Goal: Find specific page/section: Find specific page/section

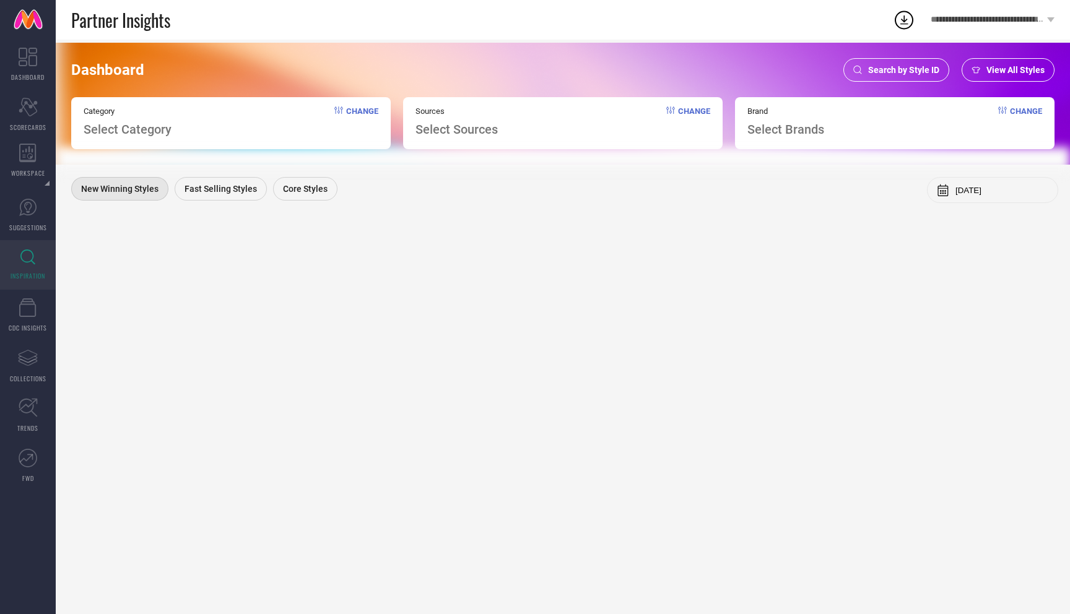
click at [878, 104] on div "Brand Select Brands Change" at bounding box center [894, 123] width 319 height 52
click at [825, 128] on div "Brand Select Brands Change" at bounding box center [894, 123] width 319 height 52
click at [771, 131] on span "Select Brands" at bounding box center [785, 129] width 77 height 15
click at [923, 64] on div "Search by Style ID" at bounding box center [896, 70] width 106 height 24
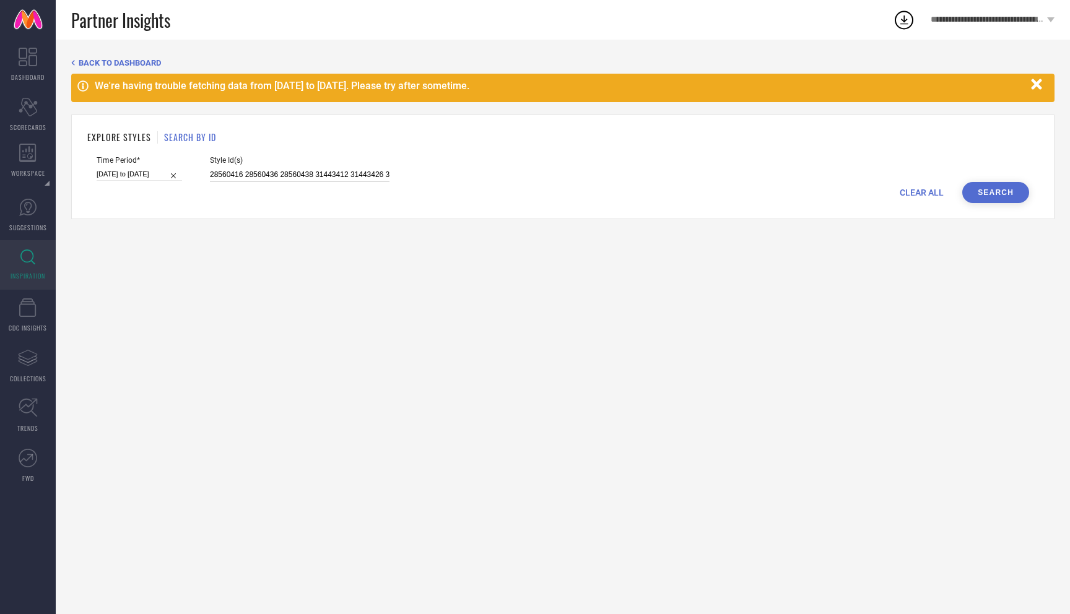
click at [237, 173] on input "28560416 28560436 28560438 31443412 31443426 31443453 31443421 28560428 2856044…" at bounding box center [300, 175] width 180 height 14
click at [148, 61] on span "BACK TO DASHBOARD" at bounding box center [120, 62] width 82 height 9
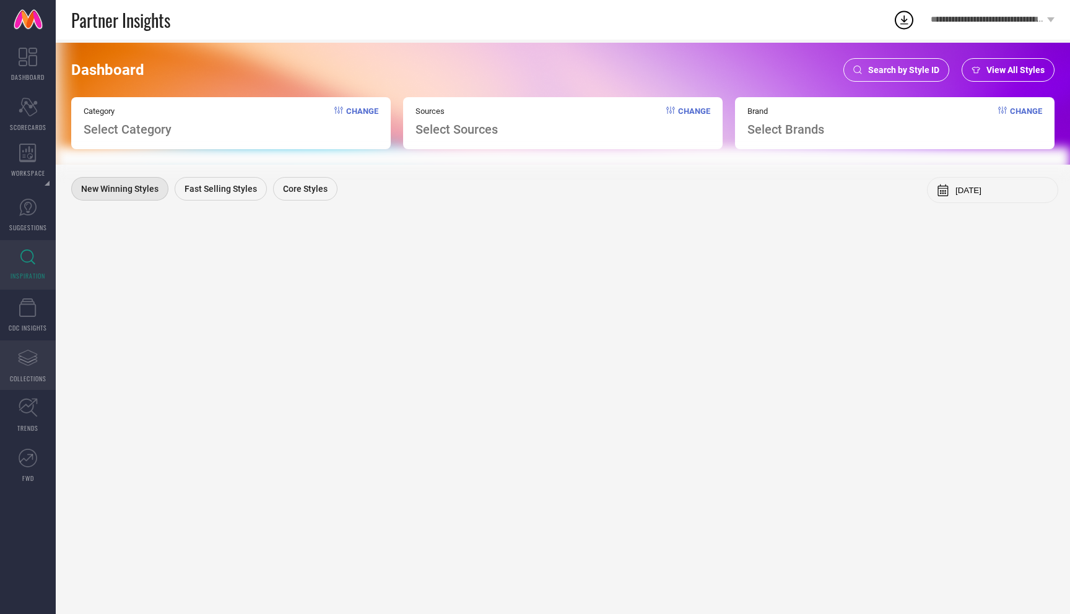
click at [23, 363] on icon "Assortments Created with Sketch." at bounding box center [28, 358] width 20 height 20
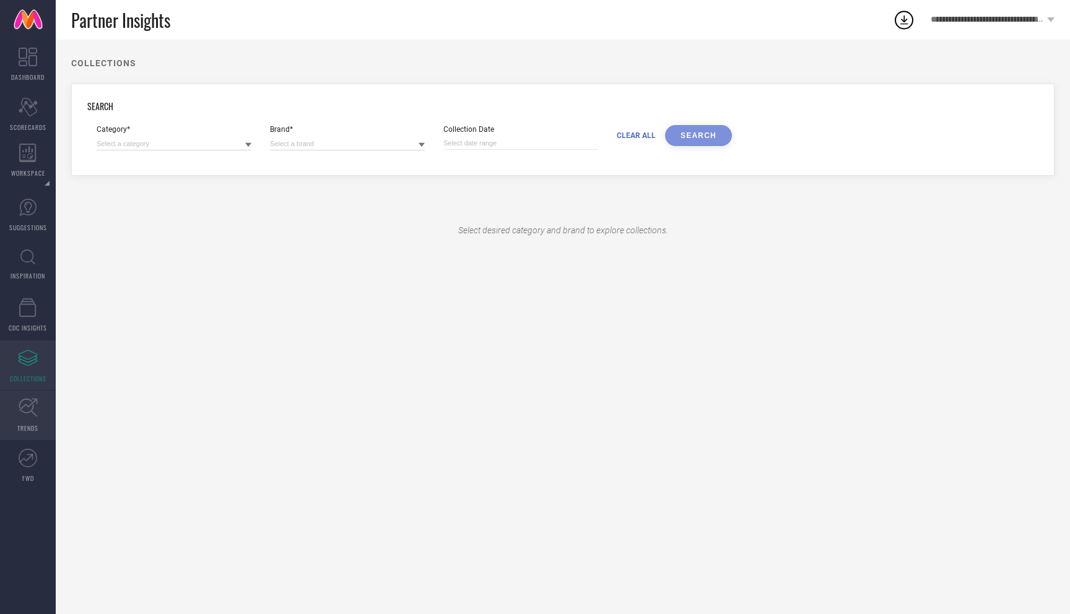
click at [25, 420] on link "TRENDS" at bounding box center [28, 416] width 56 height 50
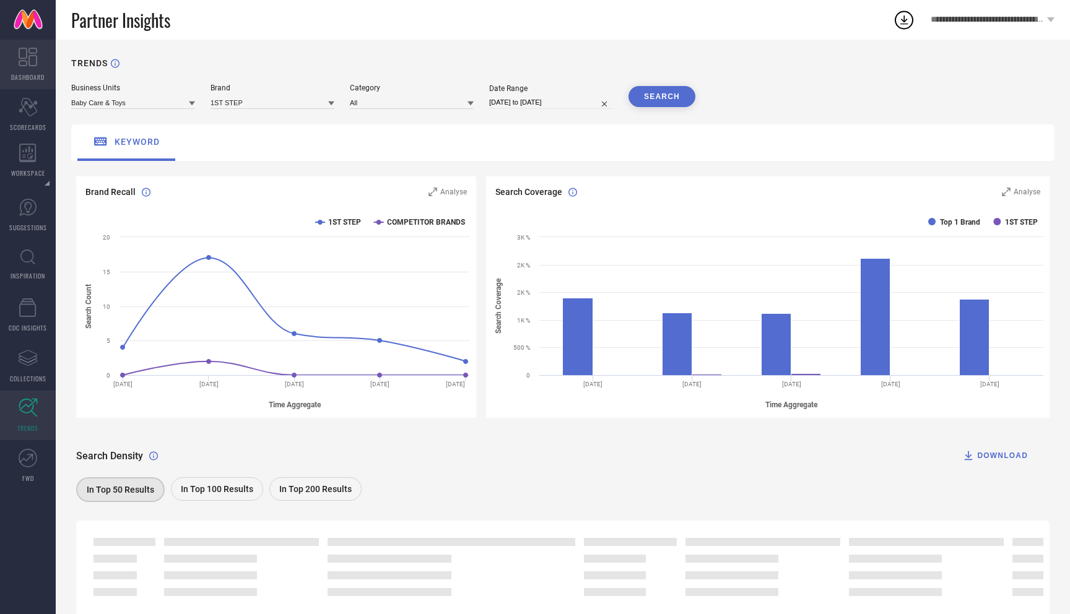
click at [35, 65] on icon at bounding box center [28, 57] width 19 height 19
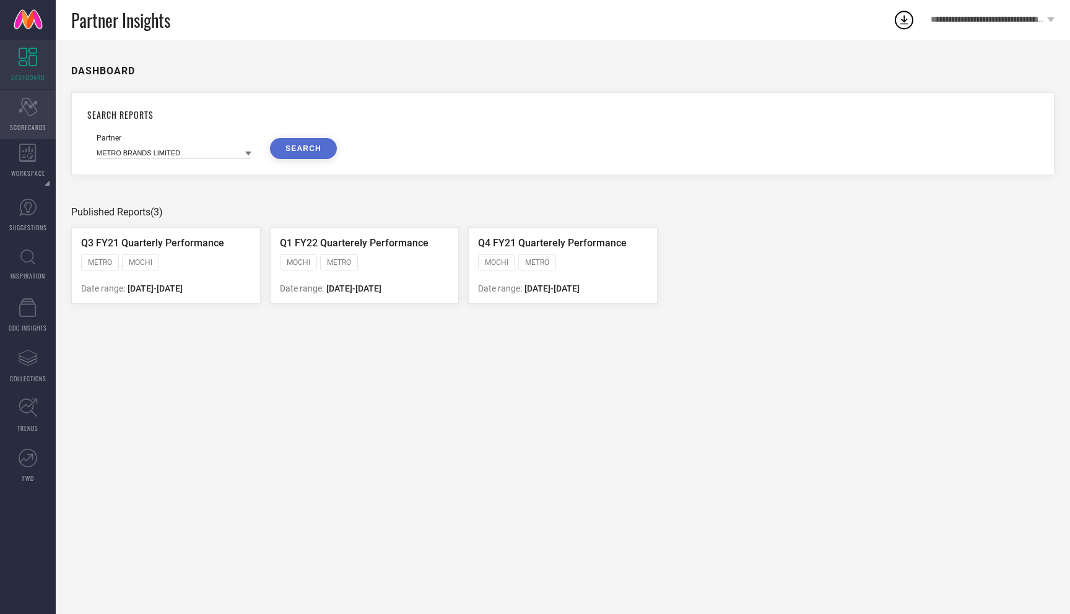
click at [38, 108] on div "Scorecard SCORECARDS" at bounding box center [28, 115] width 56 height 50
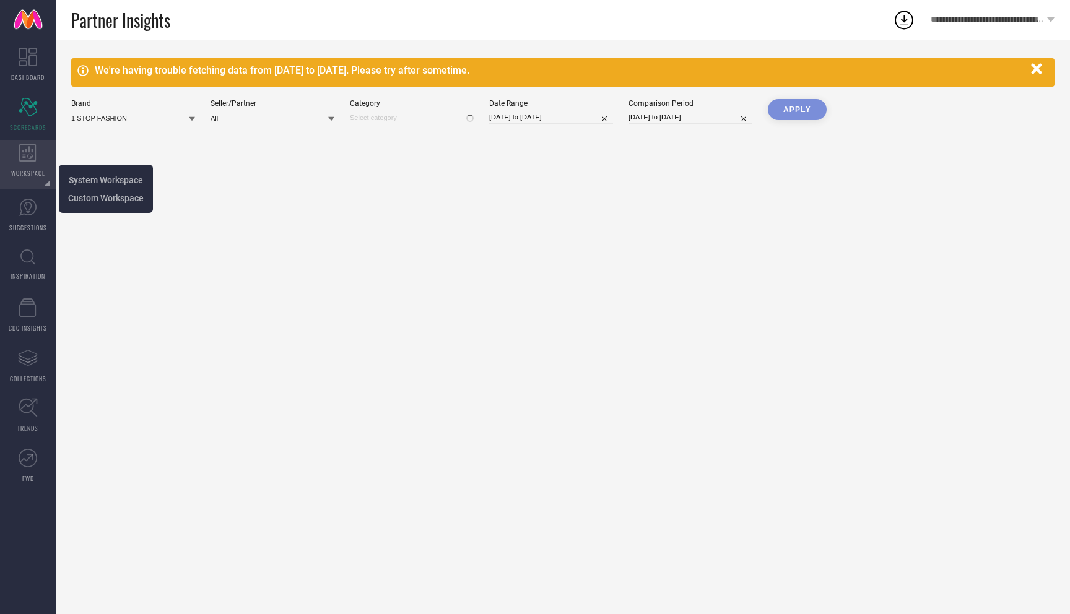
type input "All"
click at [32, 165] on div "WORKSPACE" at bounding box center [28, 165] width 56 height 50
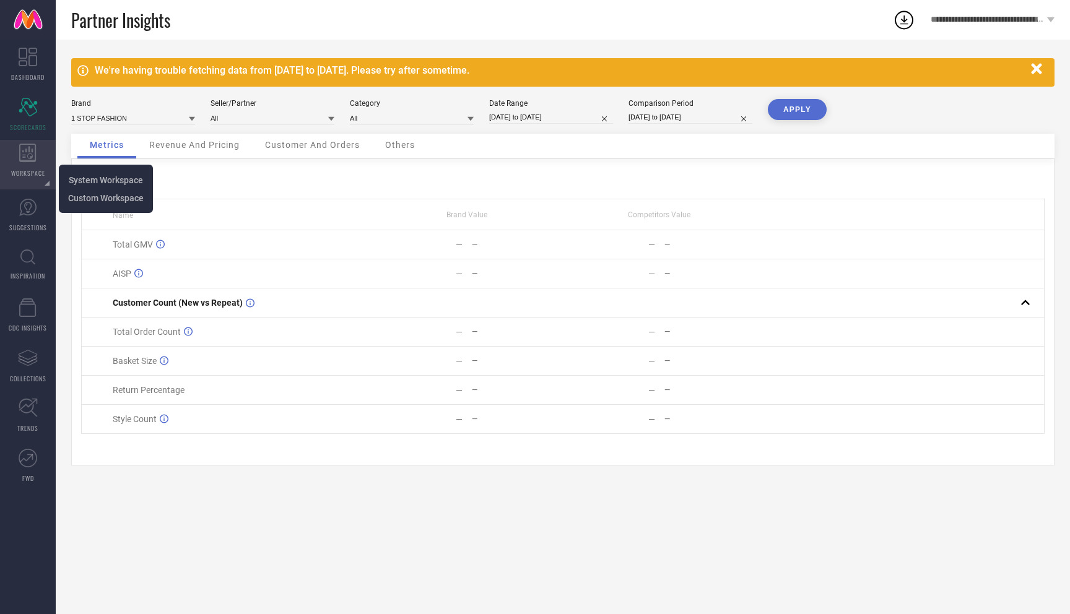
click at [30, 167] on div "WORKSPACE" at bounding box center [28, 165] width 56 height 50
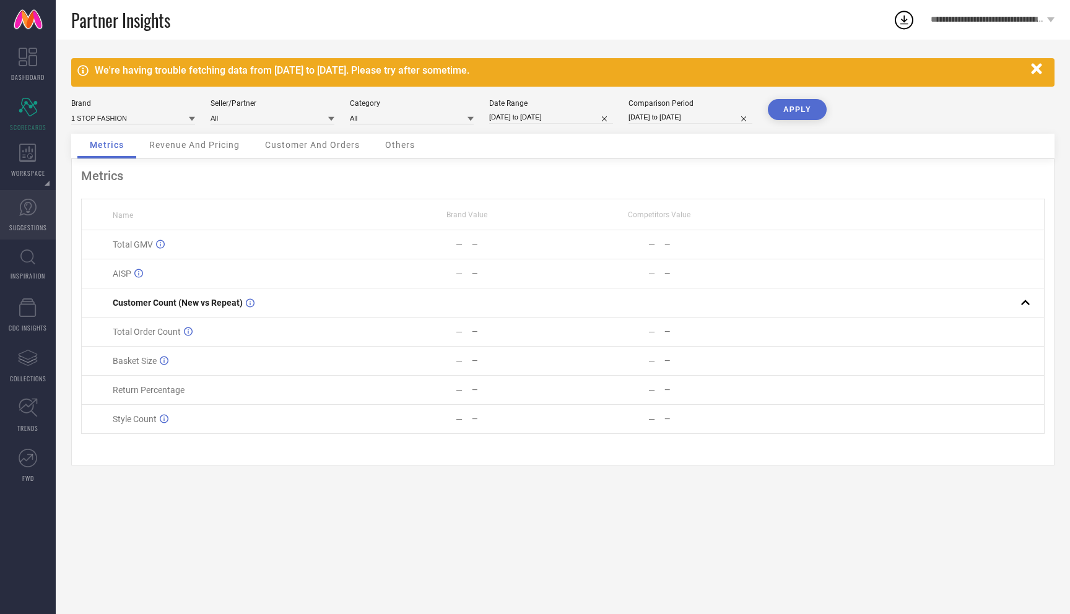
click at [30, 217] on link "SUGGESTIONS" at bounding box center [28, 215] width 56 height 50
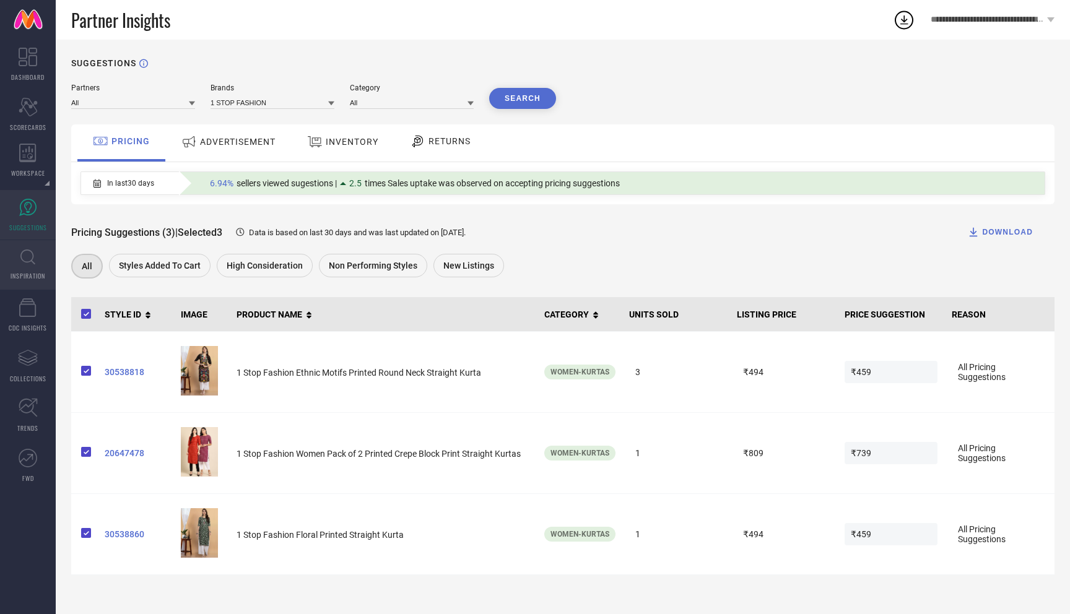
click at [28, 266] on link "INSPIRATION" at bounding box center [28, 265] width 56 height 50
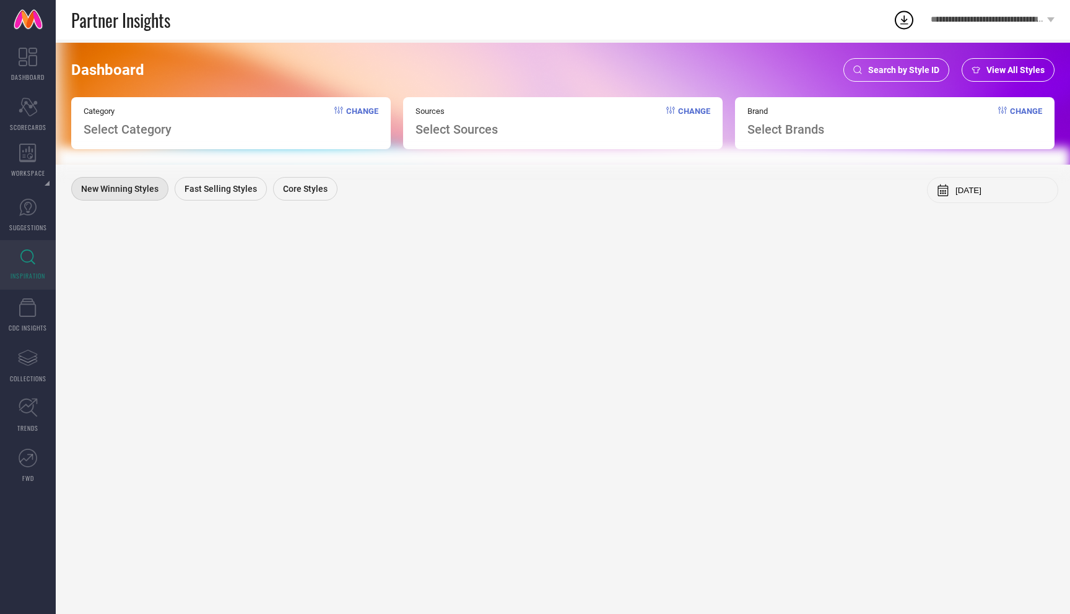
click at [1020, 62] on div "View All Styles" at bounding box center [1007, 70] width 93 height 24
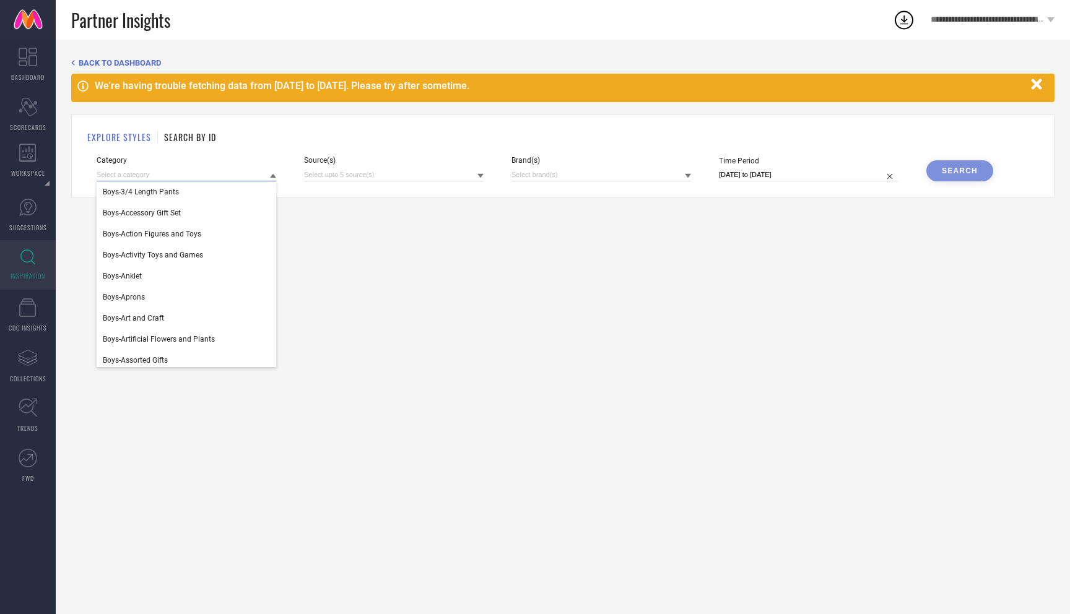
click at [149, 172] on input at bounding box center [187, 174] width 180 height 13
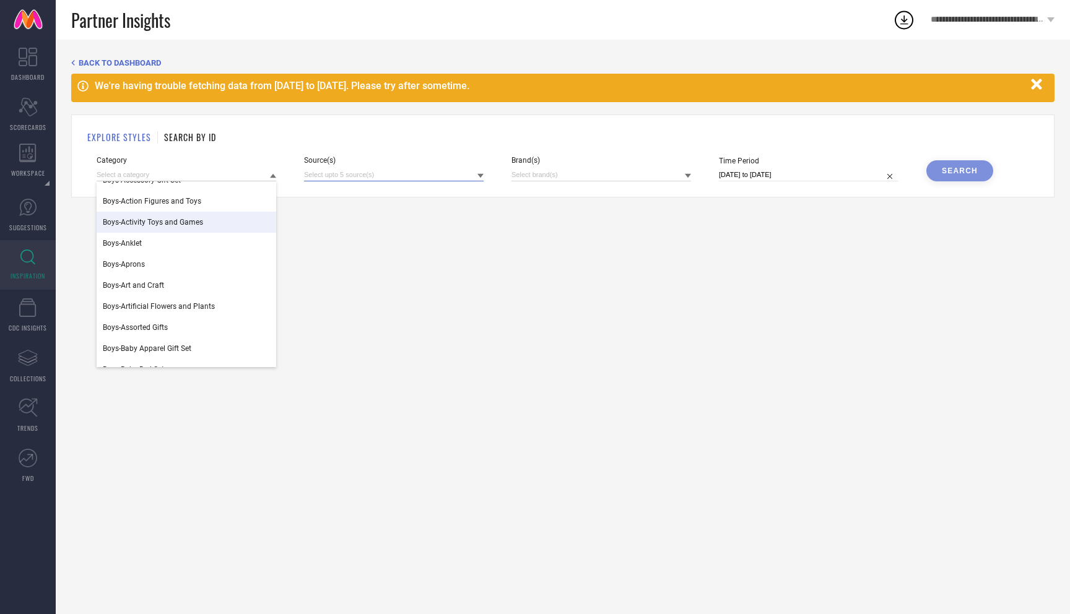
click at [414, 174] on input at bounding box center [394, 174] width 180 height 13
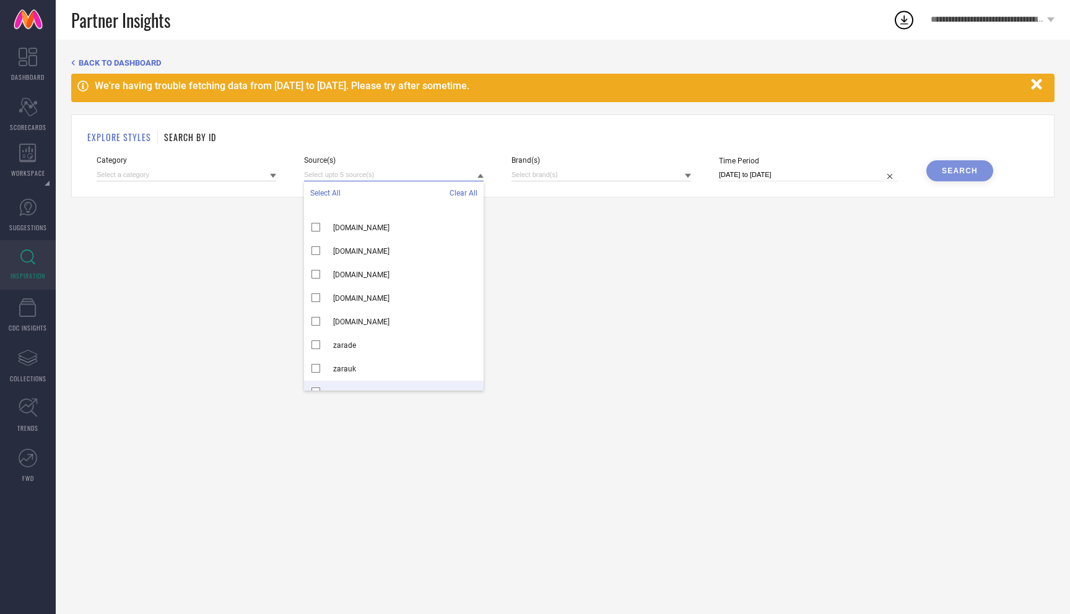
scroll to position [5766, 0]
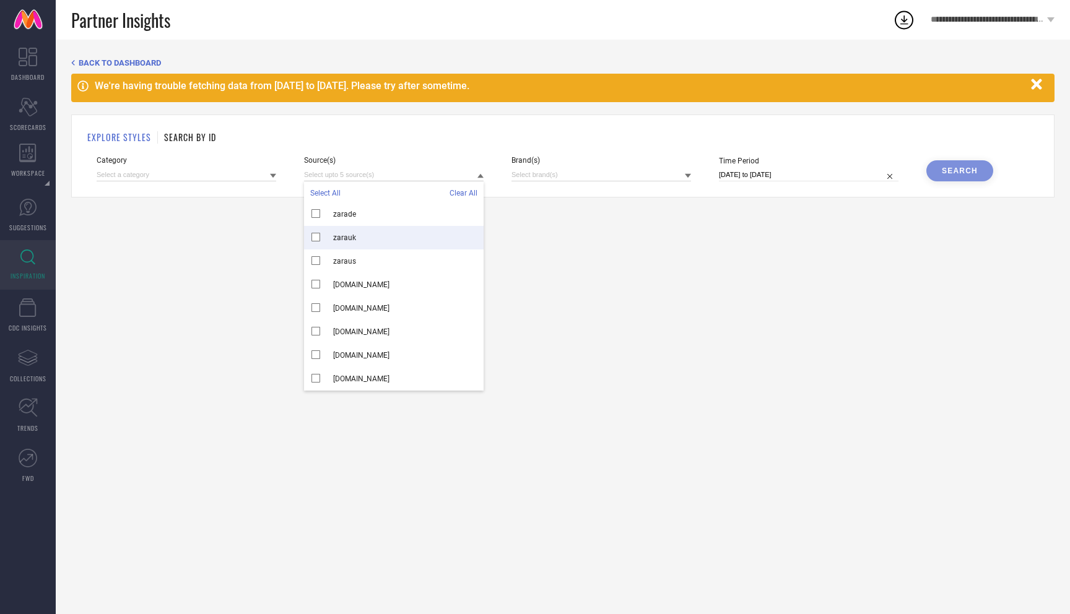
click at [529, 231] on div "BACK TO DASHBOARD We're having trouble fetching data from 27 Aug 2025 to 30 Aug…" at bounding box center [563, 327] width 1014 height 574
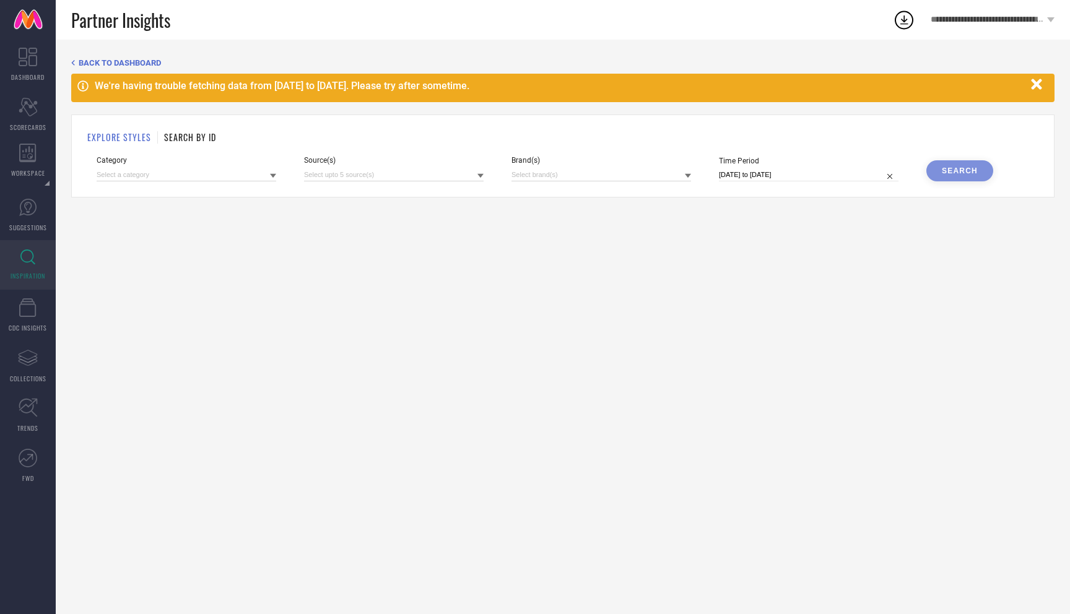
click at [572, 165] on div "Brand(s)" at bounding box center [601, 168] width 180 height 25
click at [552, 176] on input at bounding box center [601, 174] width 180 height 13
click at [773, 247] on div "BACK TO DASHBOARD We're having trouble fetching data from 27 Aug 2025 to 30 Aug…" at bounding box center [563, 327] width 1014 height 574
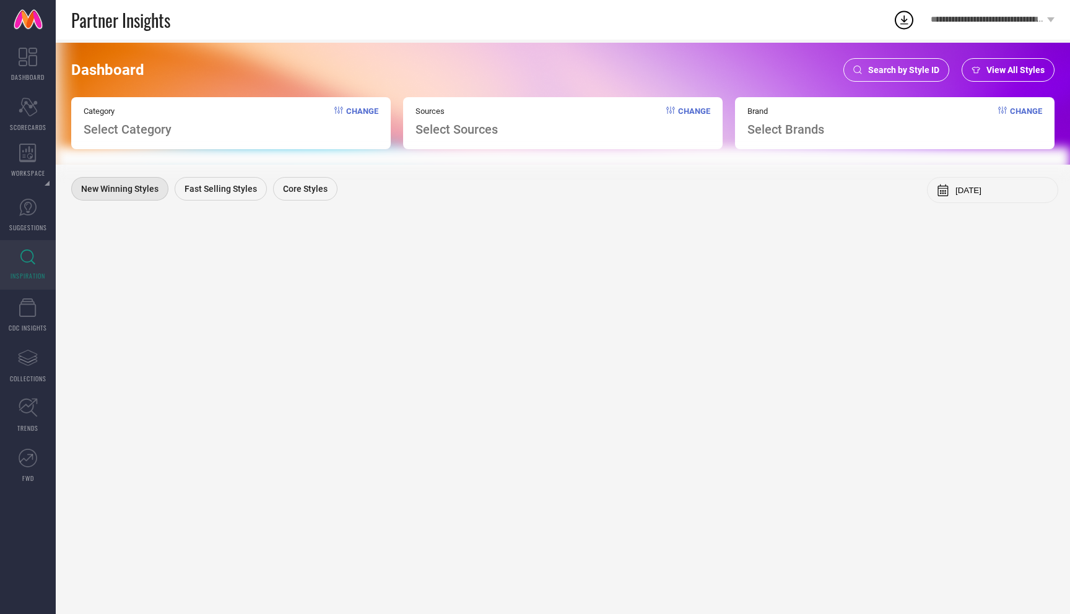
click at [924, 64] on div "Search by Style ID" at bounding box center [896, 70] width 106 height 24
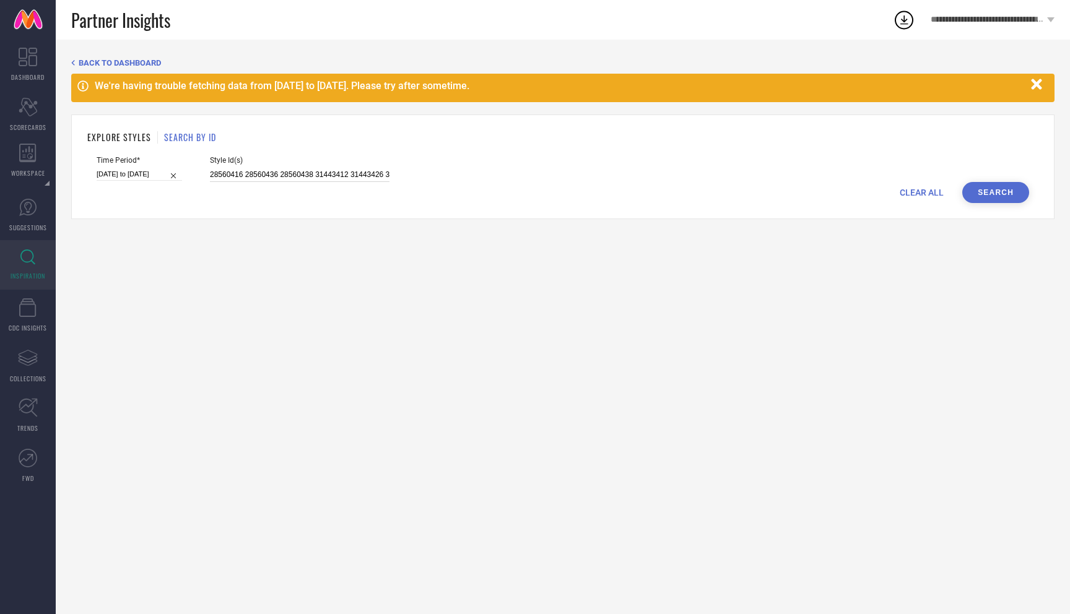
click at [248, 170] on input "28560416 28560436 28560438 31443412 31443426 31443453 31443421 28560428 2856044…" at bounding box center [300, 175] width 180 height 14
